Goal: Information Seeking & Learning: Learn about a topic

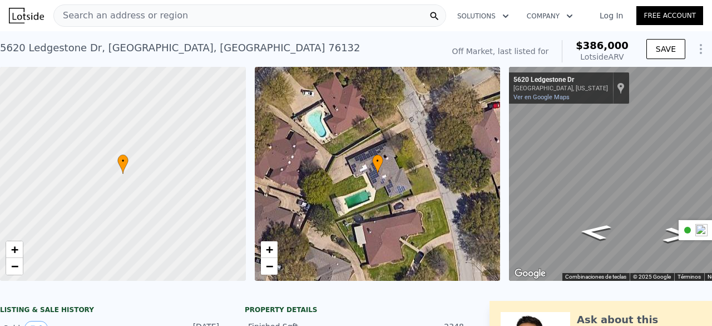
click at [248, 18] on div "Search an address or region" at bounding box center [249, 15] width 393 height 22
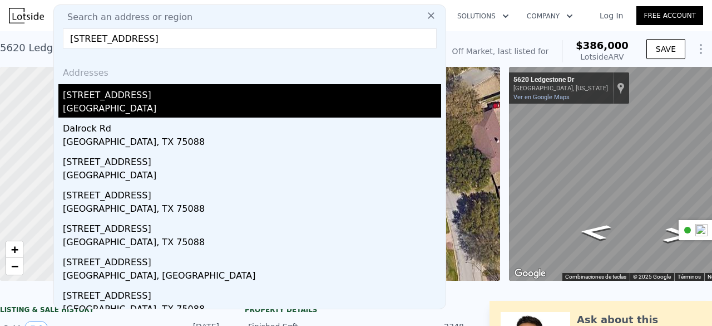
type input "[STREET_ADDRESS]"
click at [191, 95] on div "[STREET_ADDRESS]" at bounding box center [252, 93] width 378 height 18
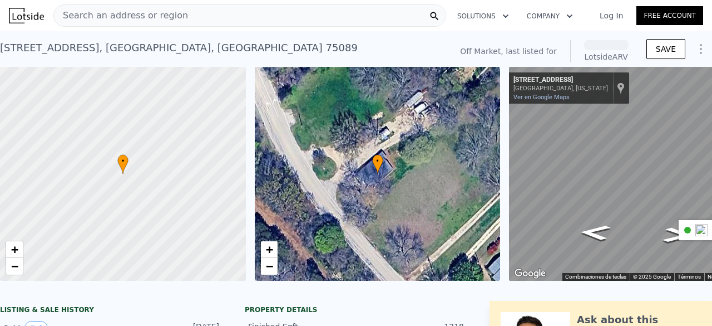
click at [108, 43] on div "[STREET_ADDRESS]" at bounding box center [179, 48] width 358 height 16
copy div "County"
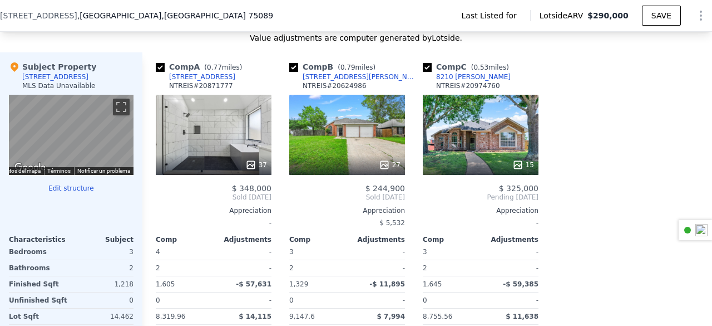
scroll to position [928, 0]
drag, startPoint x: 362, startPoint y: 85, endPoint x: 296, endPoint y: 82, distance: 66.3
click at [296, 82] on div "Comp B ( 0.79 miles) [STREET_ADDRESS][GEOGRAPHIC_DATA][PERSON_NAME] # 20624986" at bounding box center [347, 77] width 116 height 33
copy div "[STREET_ADDRESS][PERSON_NAME]"
drag, startPoint x: 498, startPoint y: 82, endPoint x: 489, endPoint y: 82, distance: 8.9
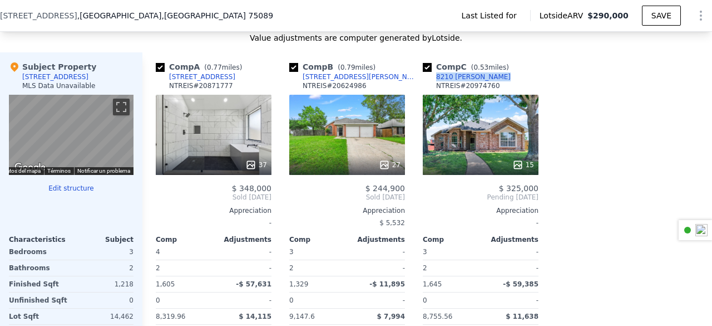
click at [489, 82] on div "Comp C ( 0.53 miles) 8210 [PERSON_NAME] Ct NTREIS # 20974760" at bounding box center [481, 77] width 116 height 33
click at [498, 84] on div "Comp C ( 0.53 miles) 8210 [PERSON_NAME] Ct NTREIS # 20974760" at bounding box center [481, 77] width 116 height 33
copy div "8210 [PERSON_NAME]"
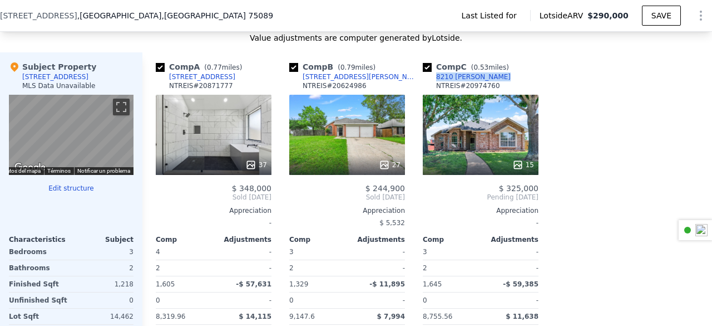
click at [223, 78] on div "Comp A ( 0.77 miles) [STREET_ADDRESS] NTREIS # 20871777" at bounding box center [214, 77] width 116 height 33
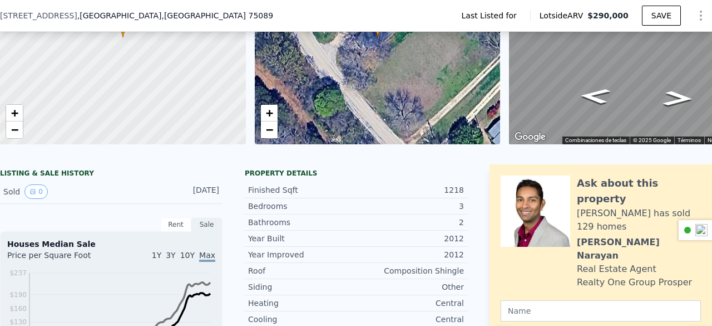
scroll to position [91, 0]
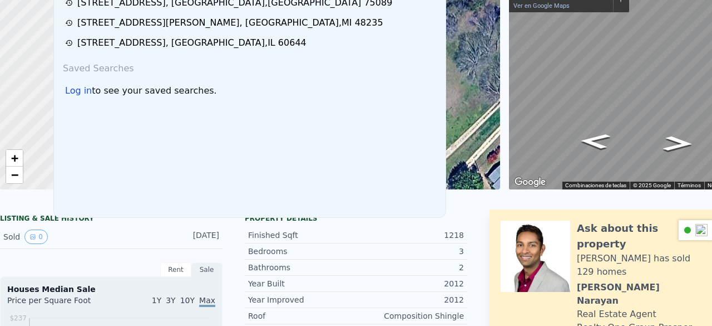
scroll to position [4, 0]
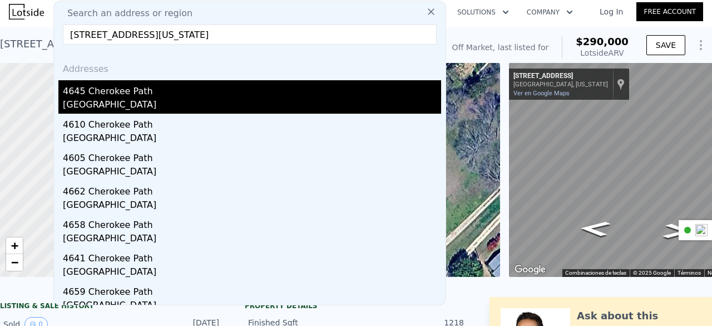
type input "[STREET_ADDRESS][US_STATE]"
click at [122, 105] on div "[GEOGRAPHIC_DATA]" at bounding box center [252, 106] width 378 height 16
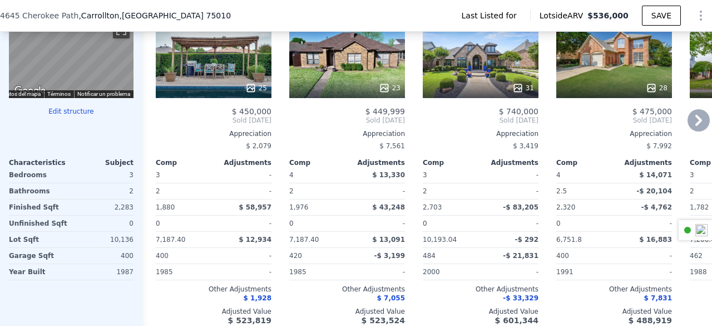
scroll to position [990, 0]
